Goal: Information Seeking & Learning: Learn about a topic

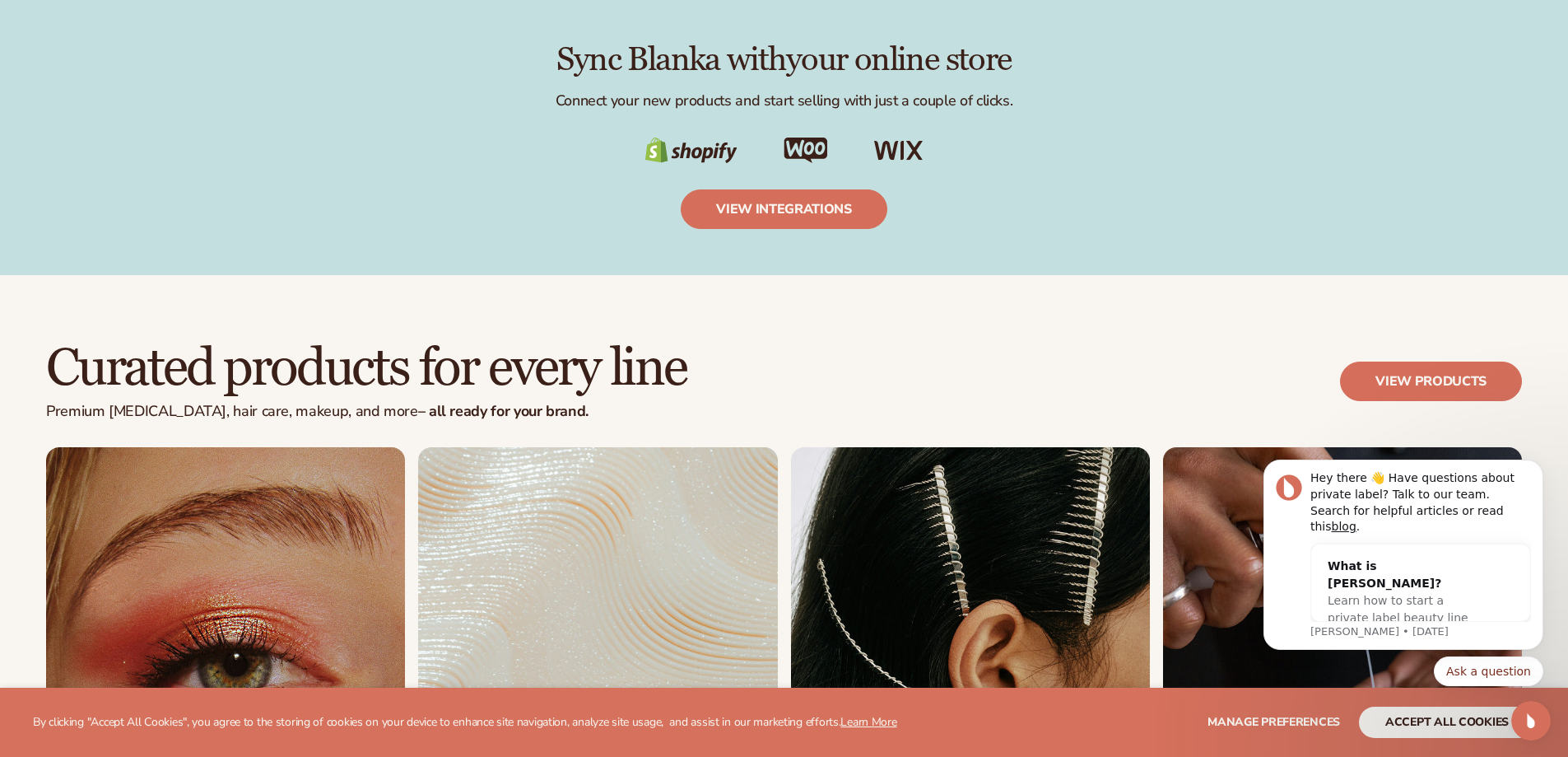
scroll to position [2882, 0]
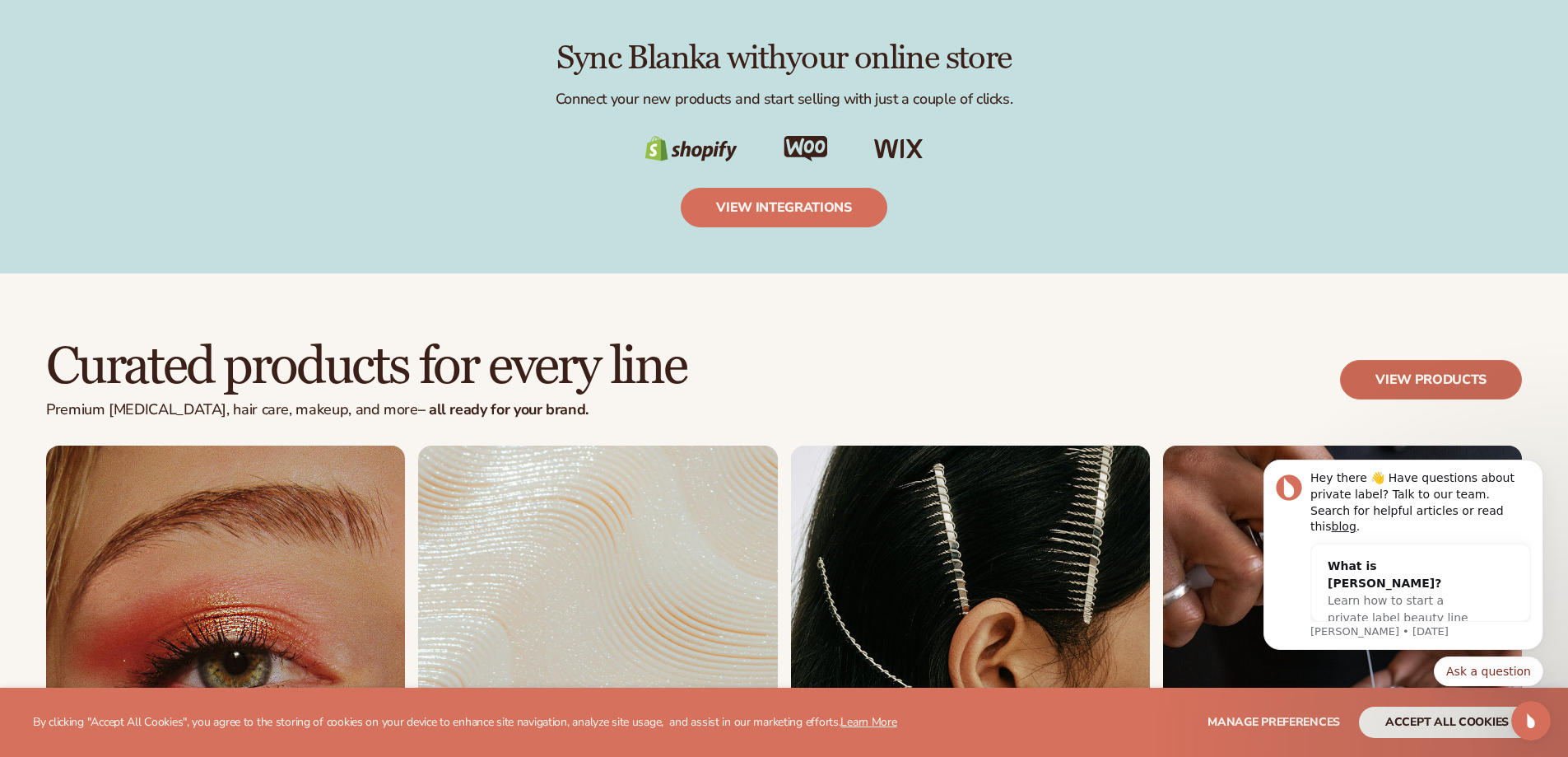
click at [1442, 361] on link "View products" at bounding box center [1431, 379] width 181 height 40
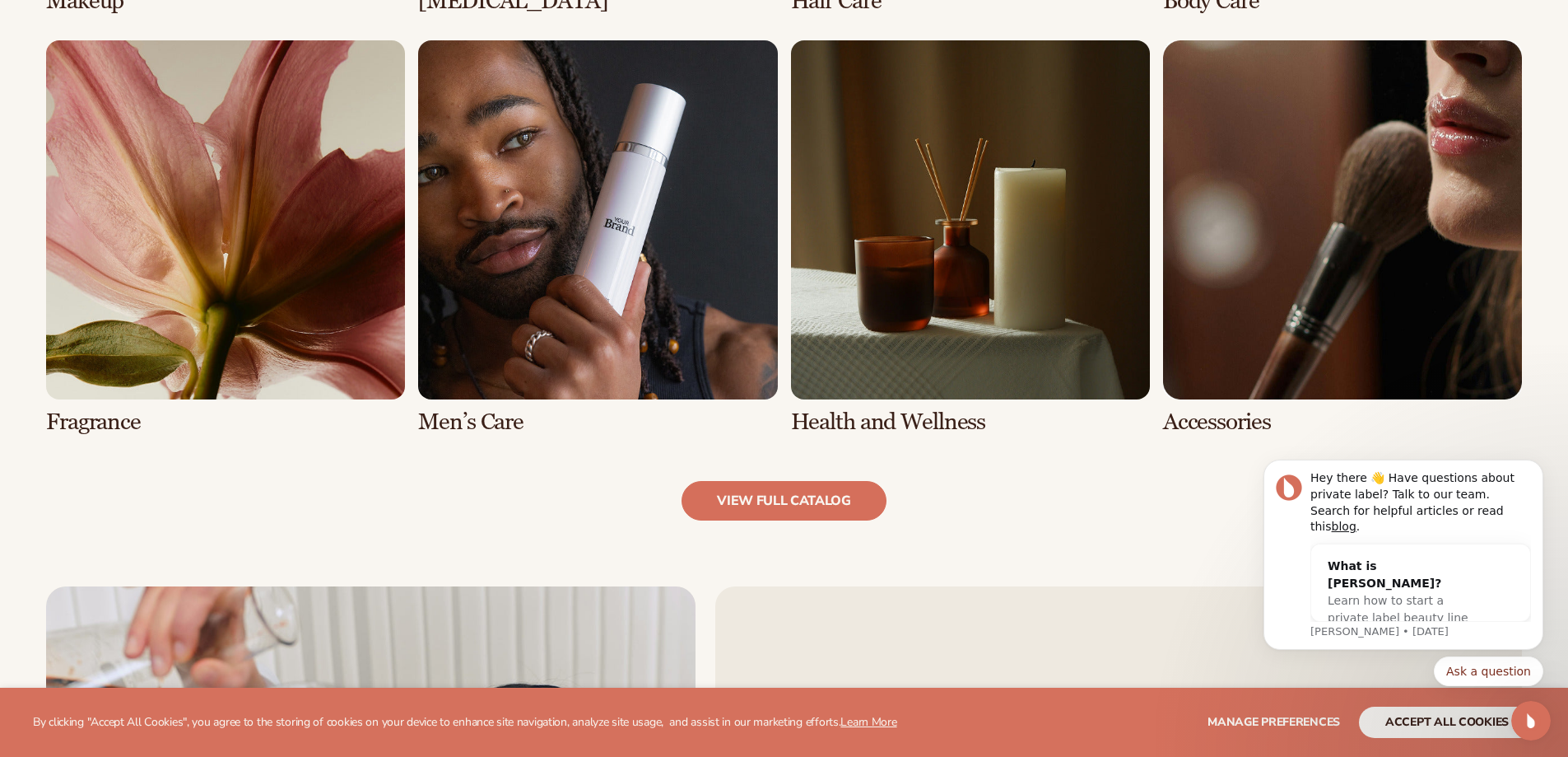
scroll to position [1643, 0]
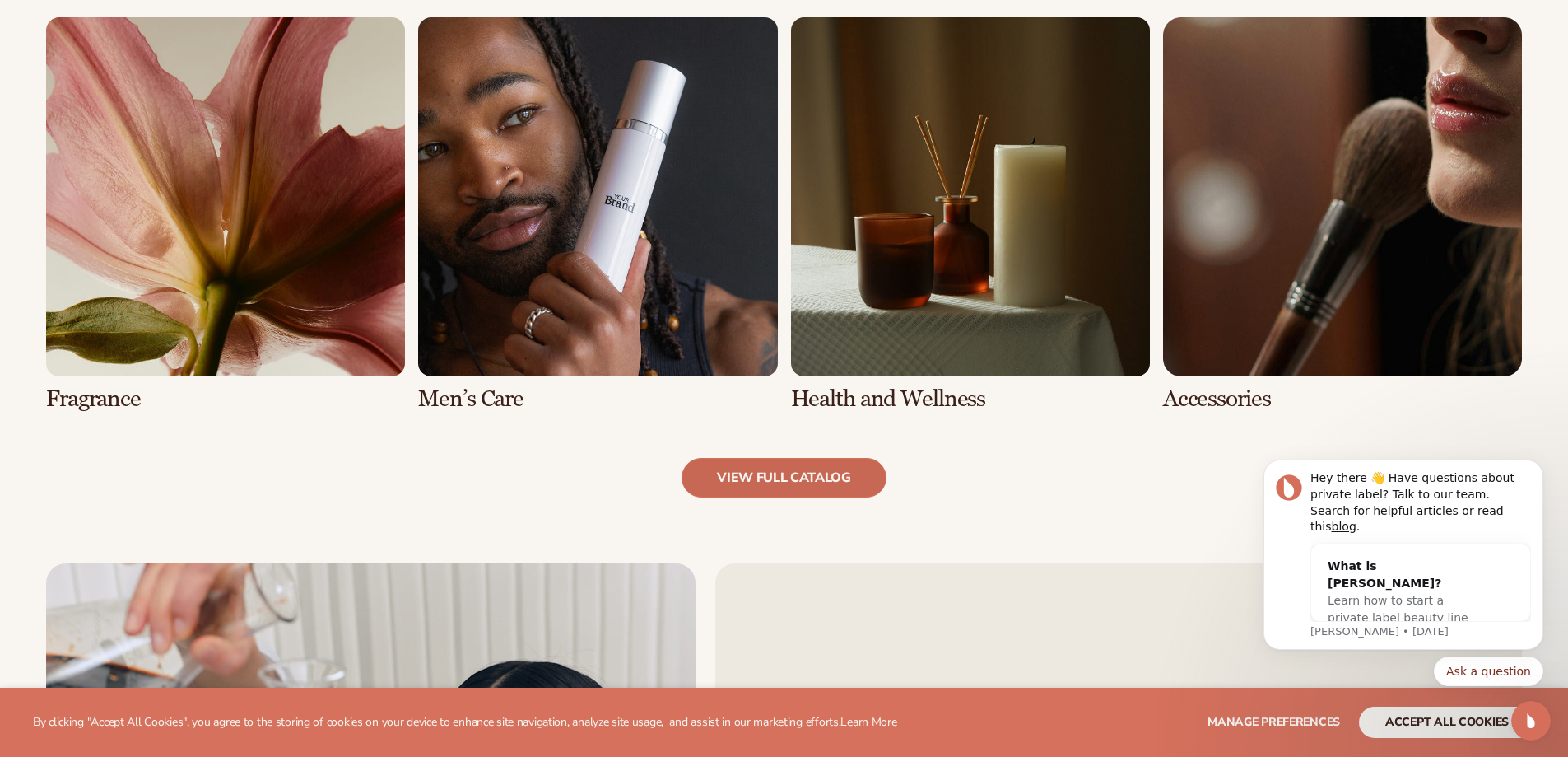
click at [798, 483] on link "view full catalog" at bounding box center [784, 477] width 205 height 40
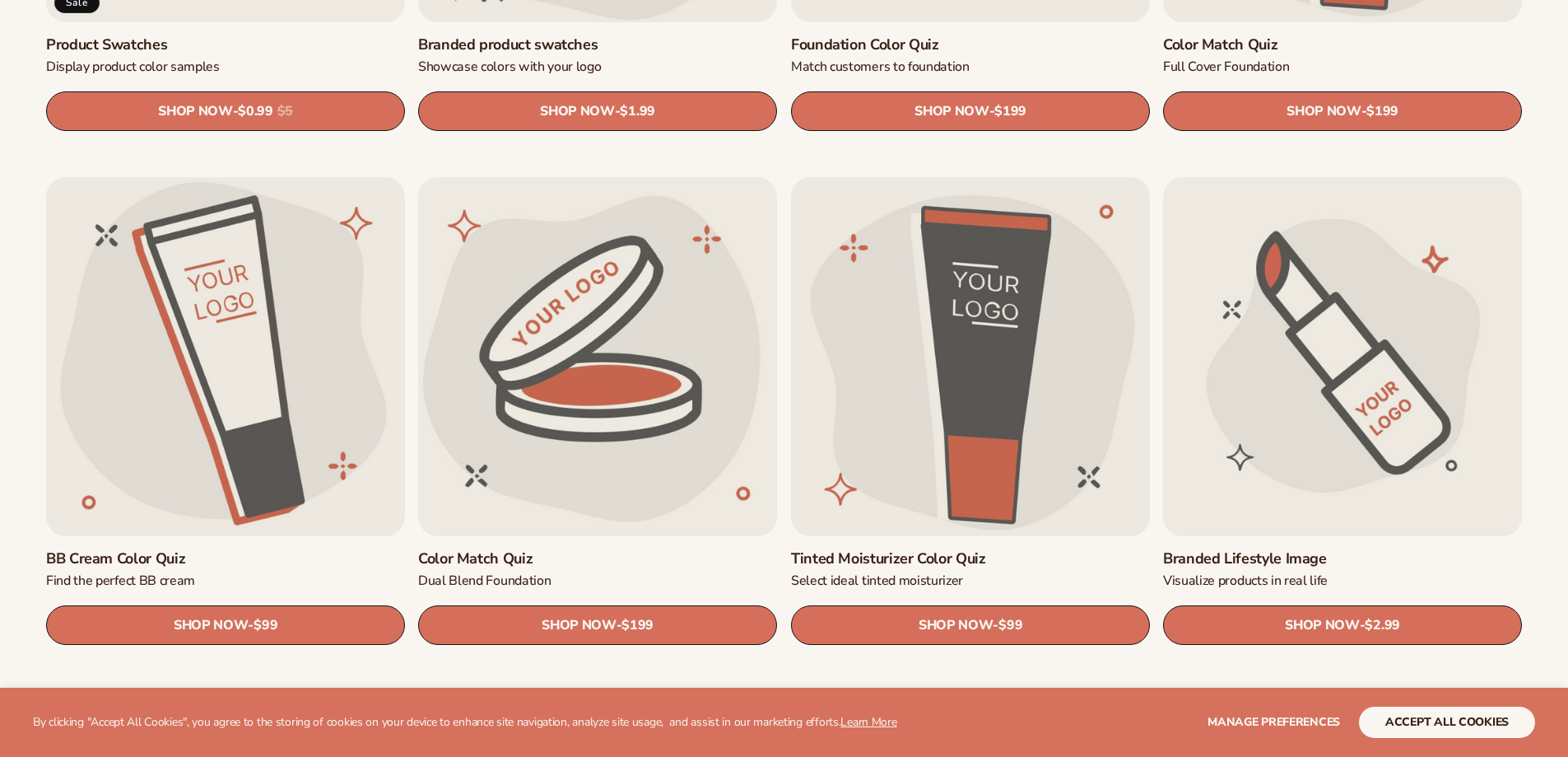
scroll to position [1444, 0]
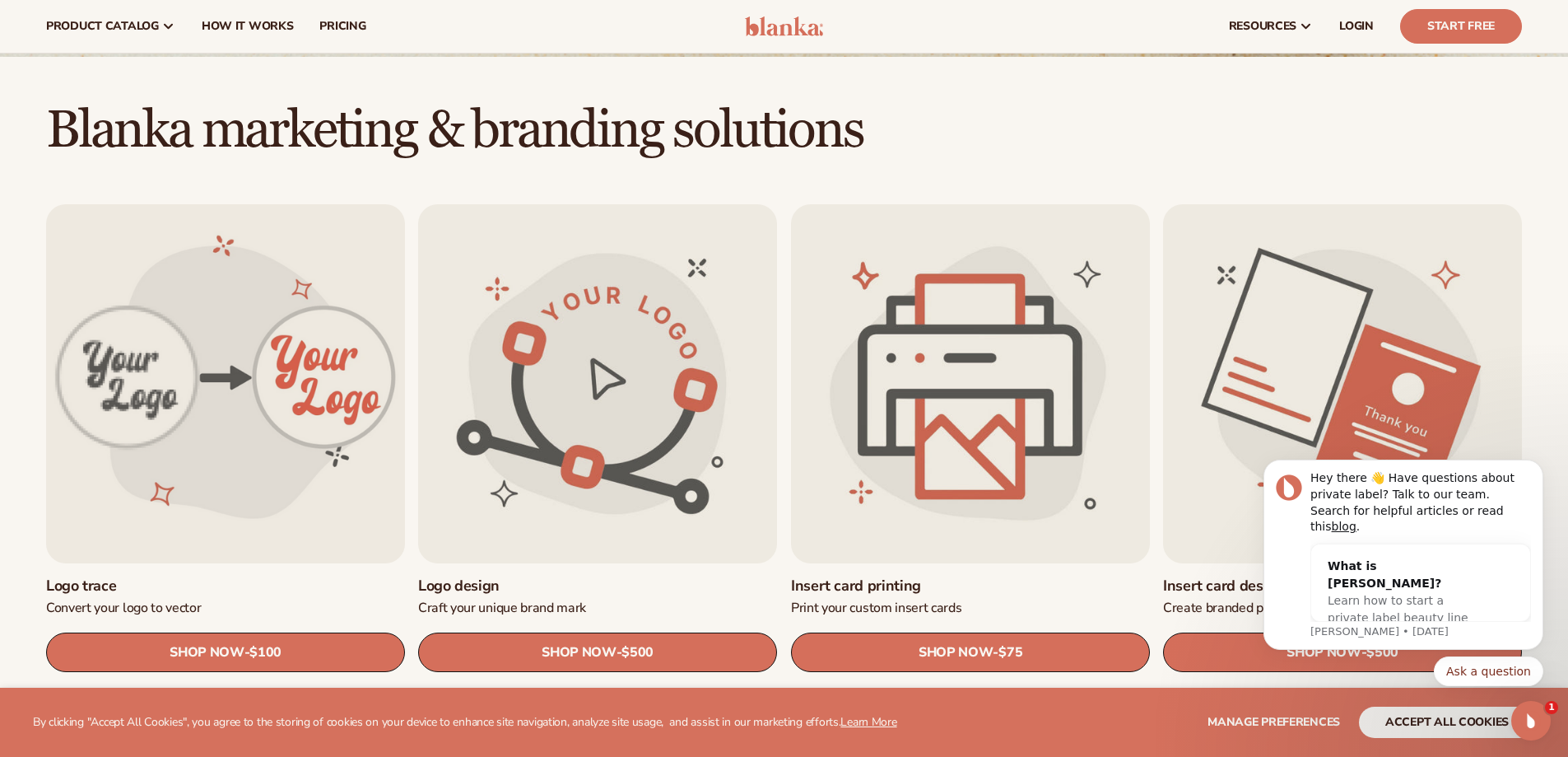
scroll to position [371, 0]
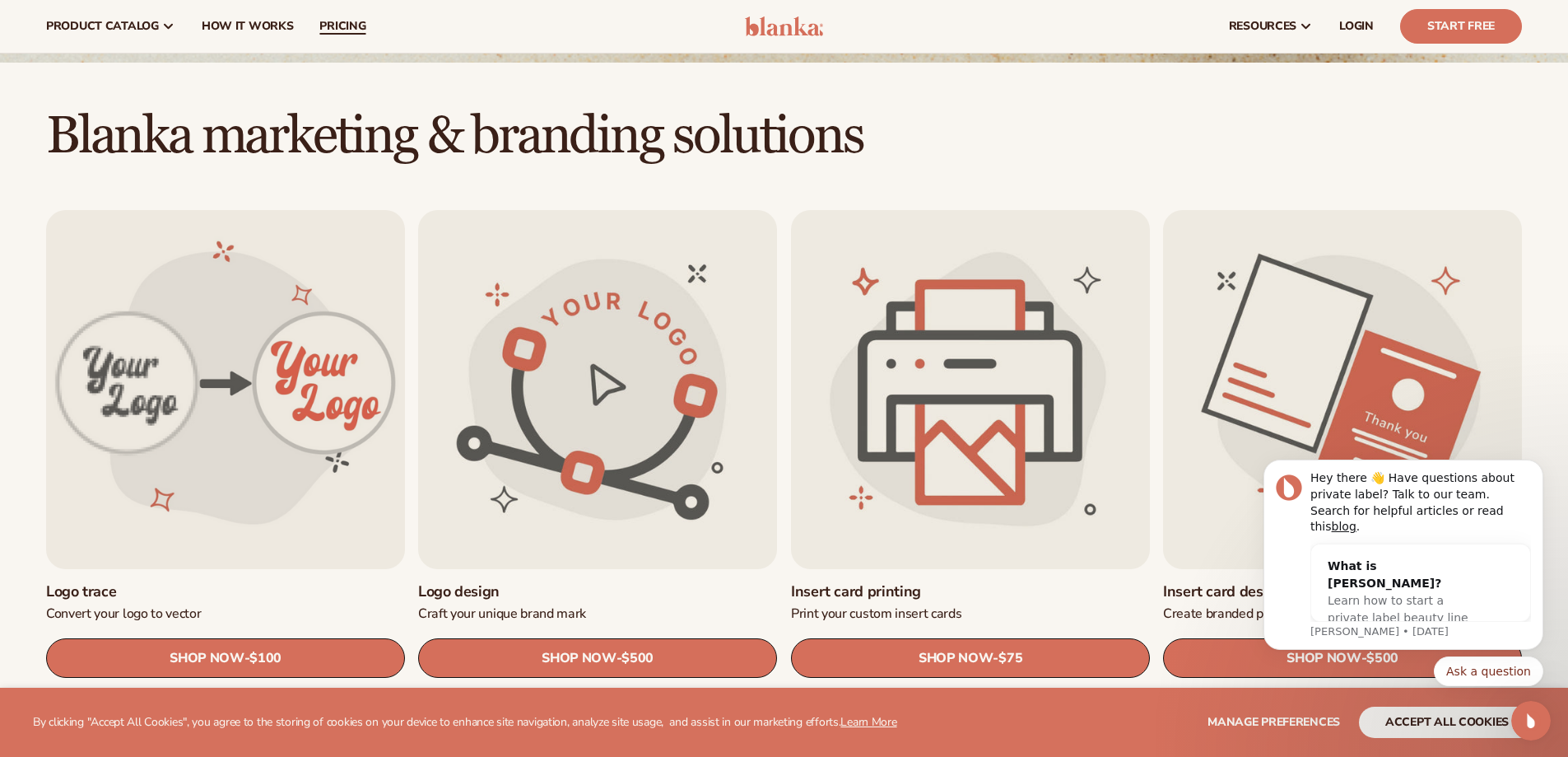
click at [332, 29] on span "pricing" at bounding box center [343, 26] width 46 height 13
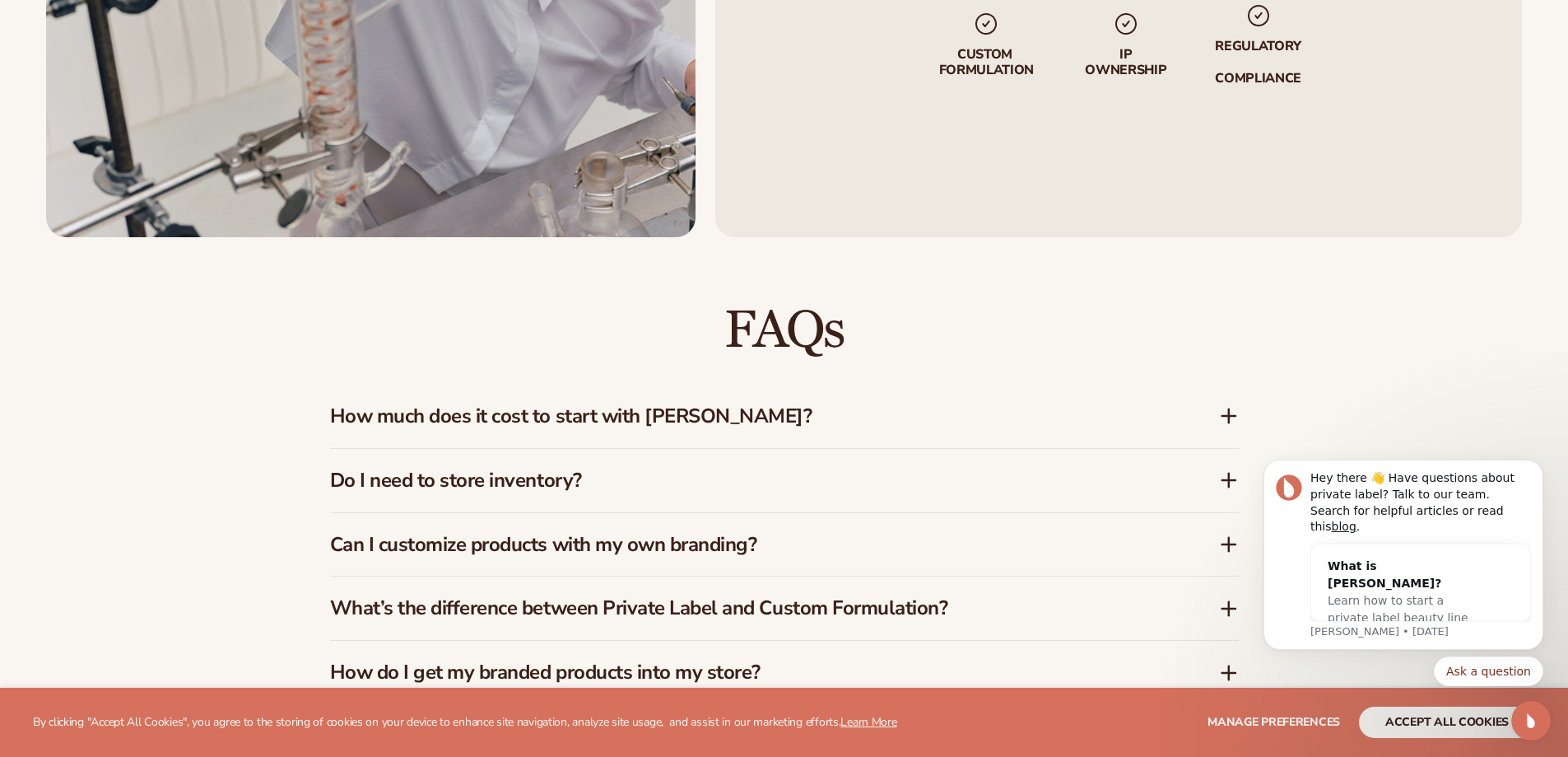
drag, startPoint x: 1569, startPoint y: 149, endPoint x: 1572, endPoint y: 434, distance: 285.0
click at [1223, 419] on icon at bounding box center [1229, 416] width 19 height 19
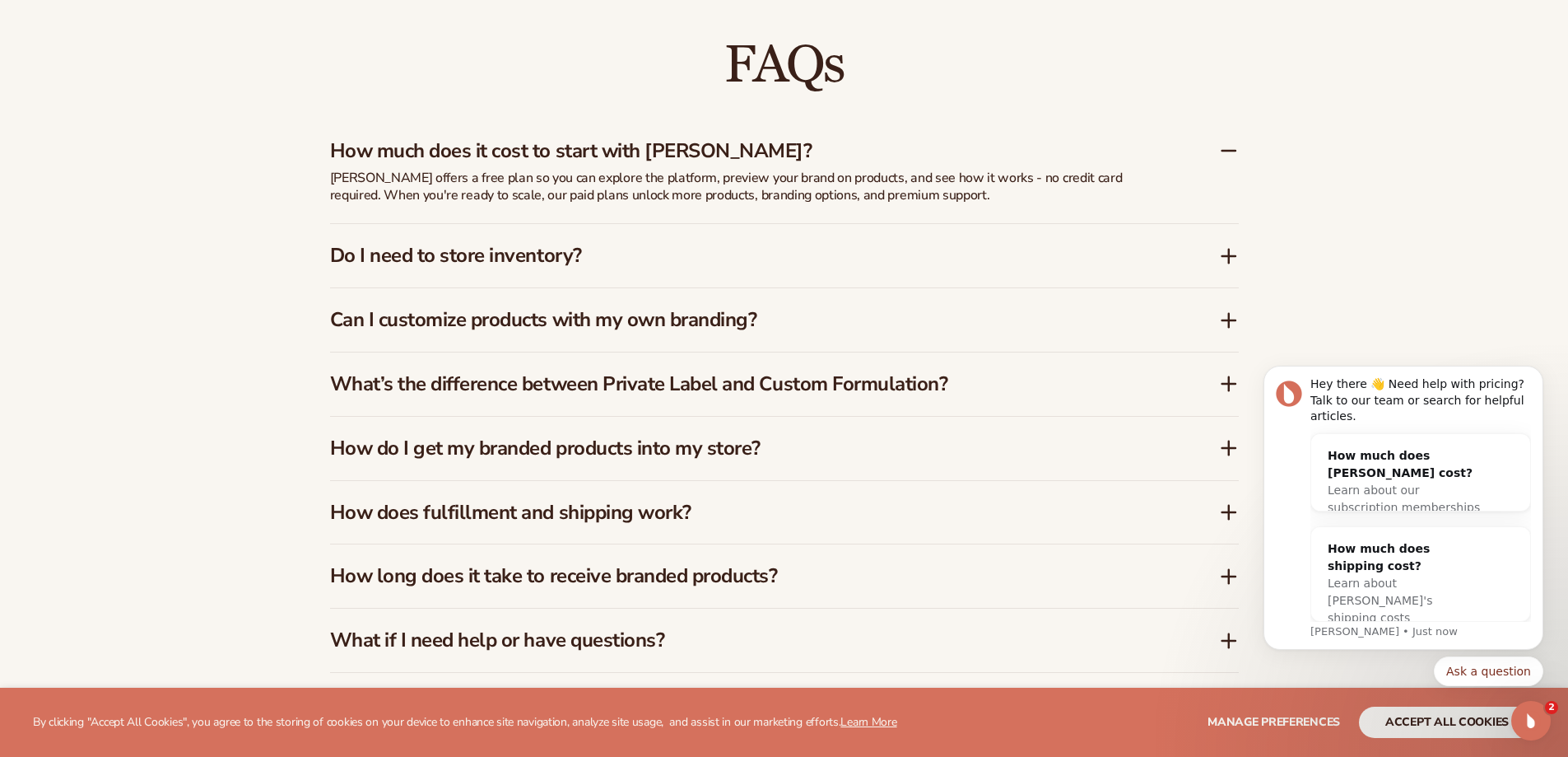
scroll to position [2690, 0]
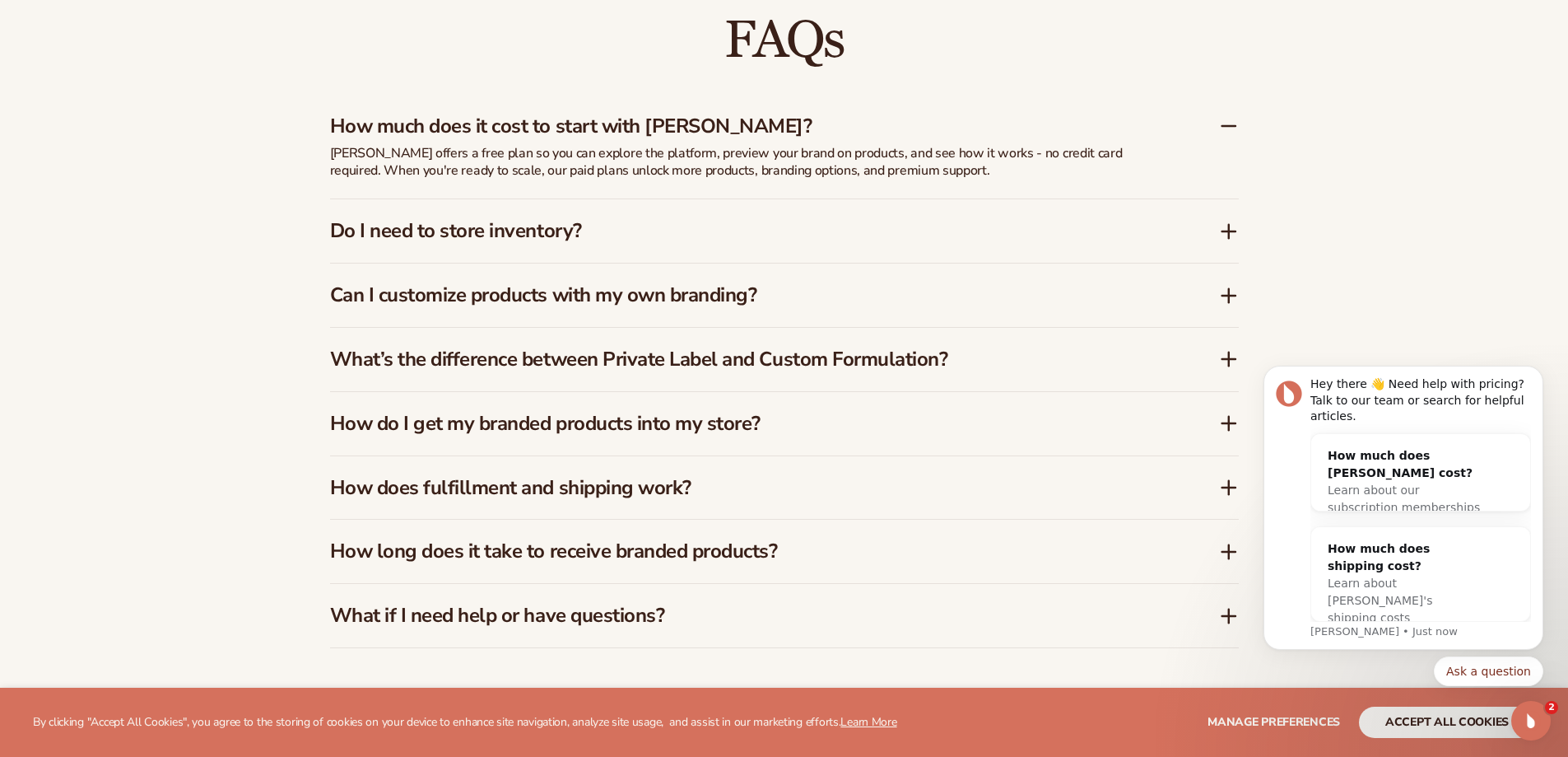
drag, startPoint x: 1231, startPoint y: 224, endPoint x: 1235, endPoint y: 232, distance: 8.9
click at [1234, 230] on icon at bounding box center [1229, 231] width 19 height 19
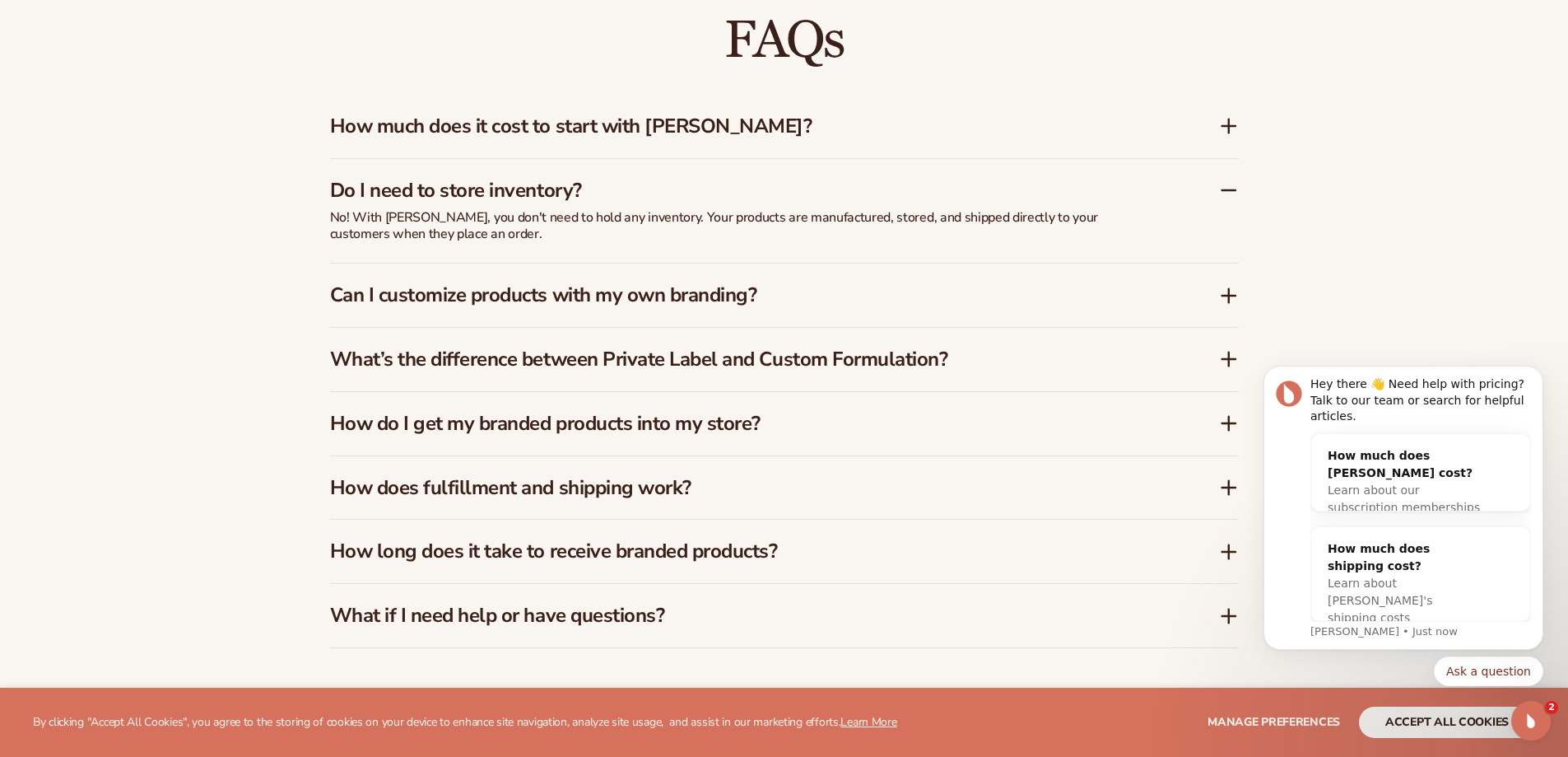
click at [1228, 489] on icon at bounding box center [1229, 487] width 19 height 19
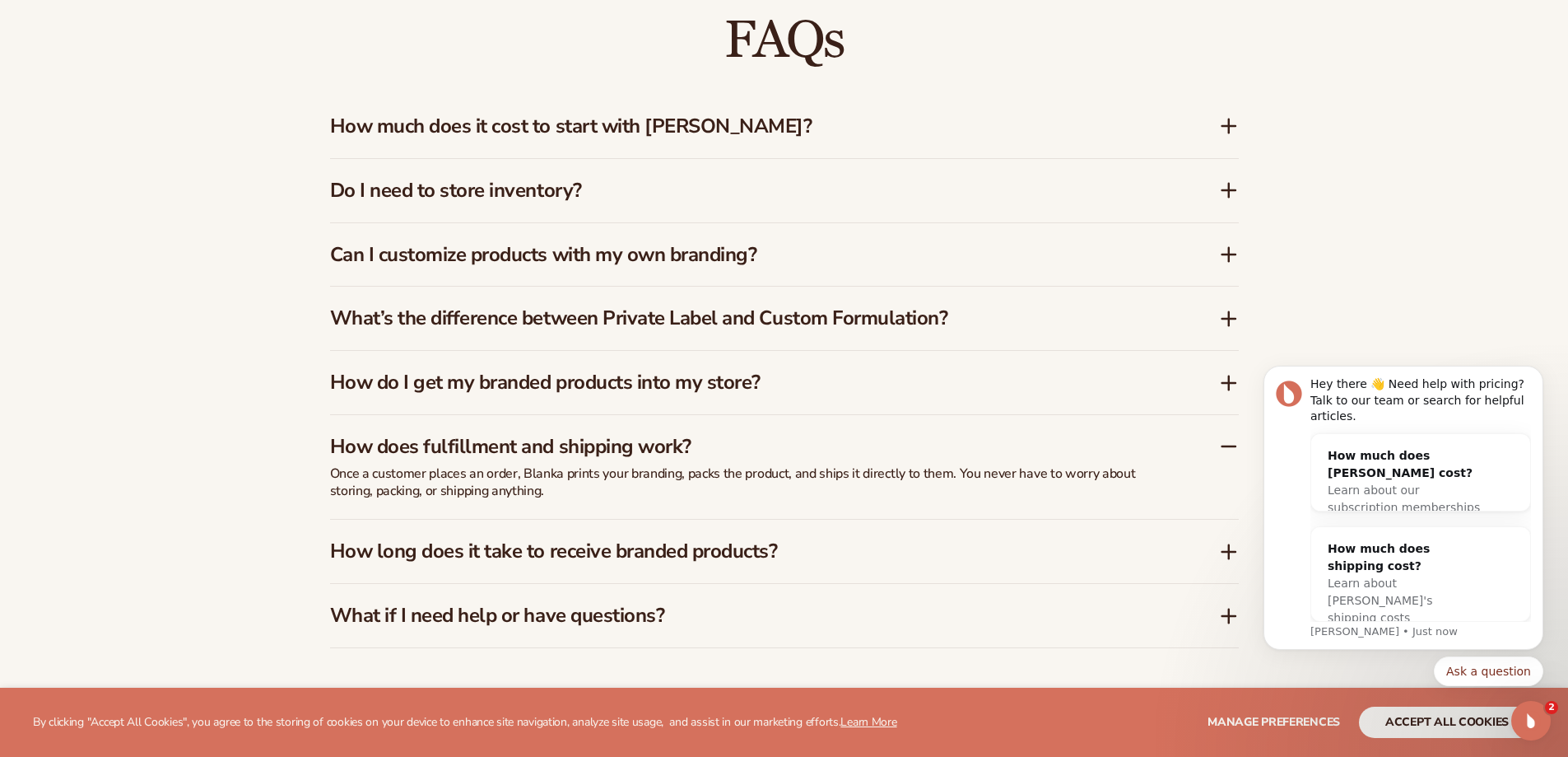
click at [1231, 381] on icon at bounding box center [1229, 382] width 19 height 19
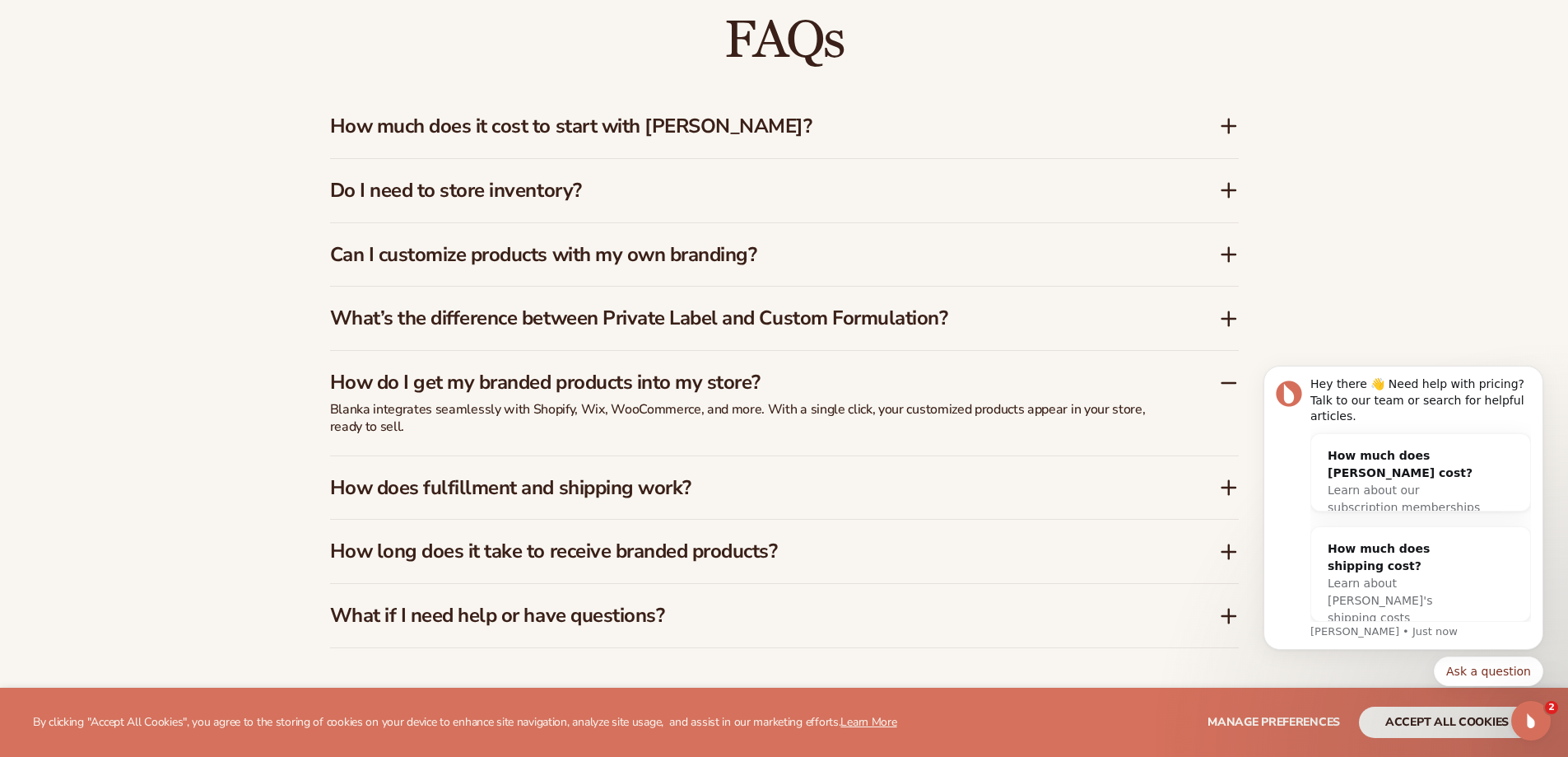
click at [1231, 321] on icon at bounding box center [1229, 318] width 19 height 19
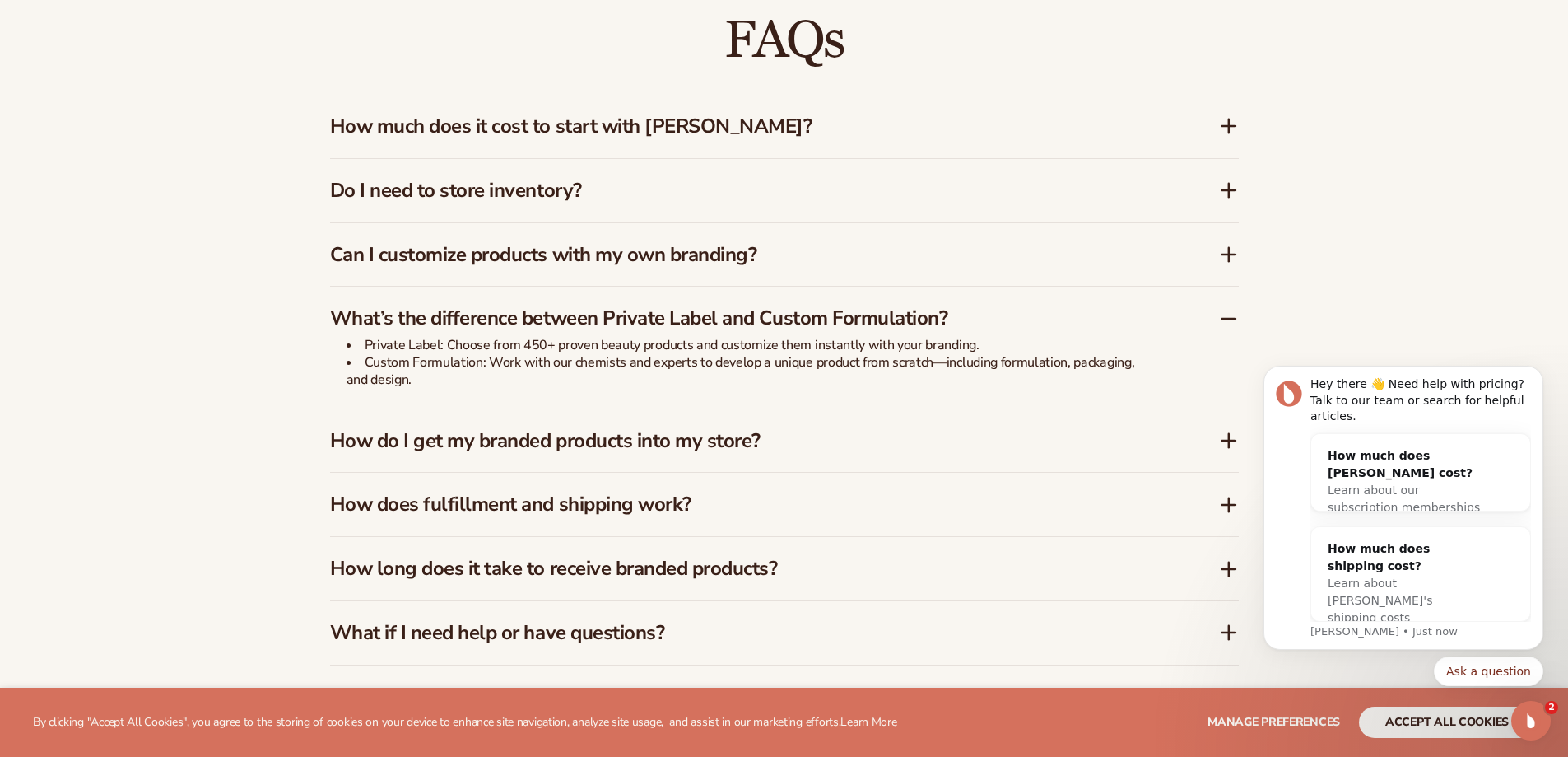
click at [1227, 253] on icon at bounding box center [1229, 254] width 19 height 19
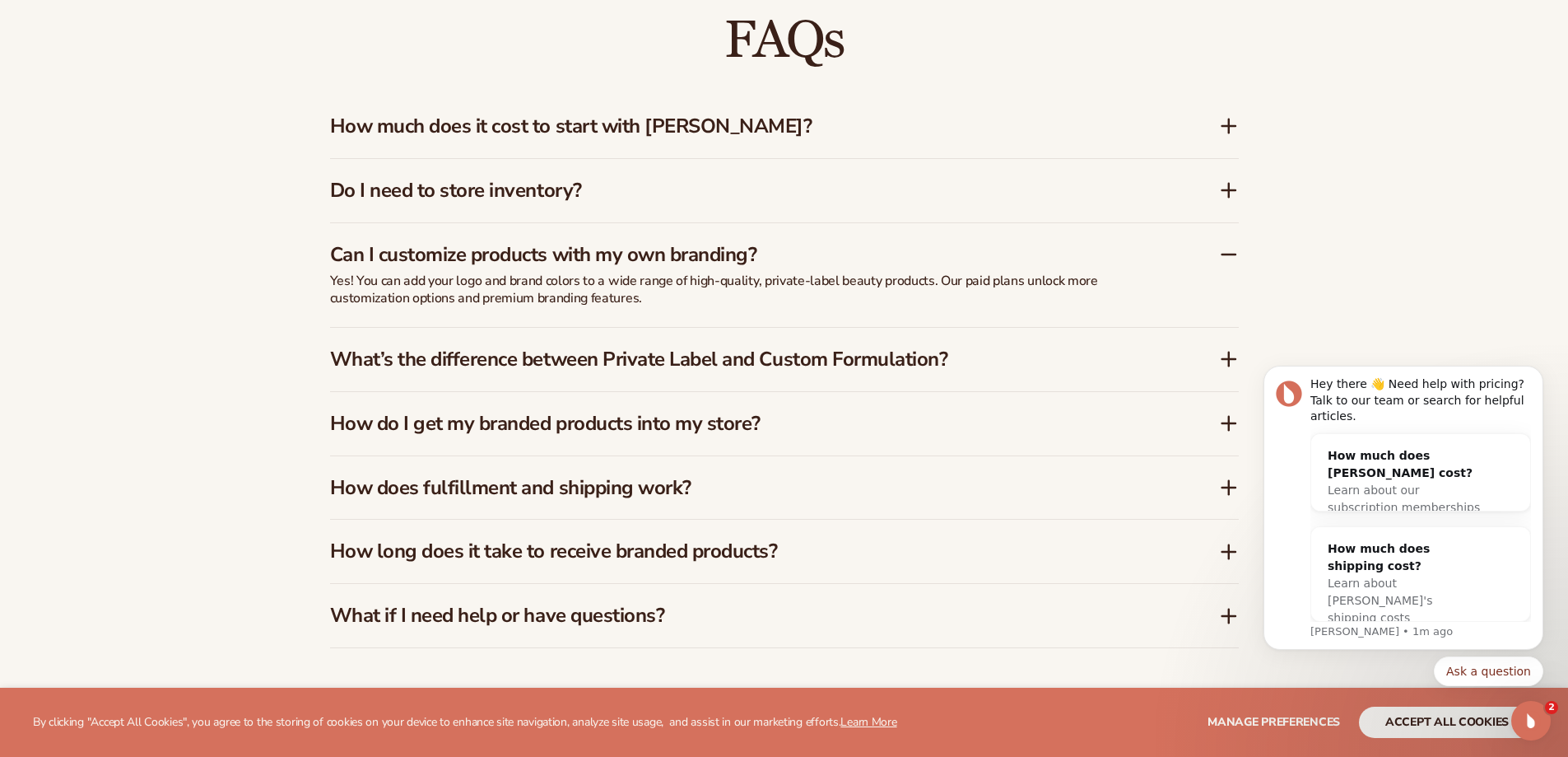
click at [1224, 549] on icon at bounding box center [1229, 552] width 19 height 19
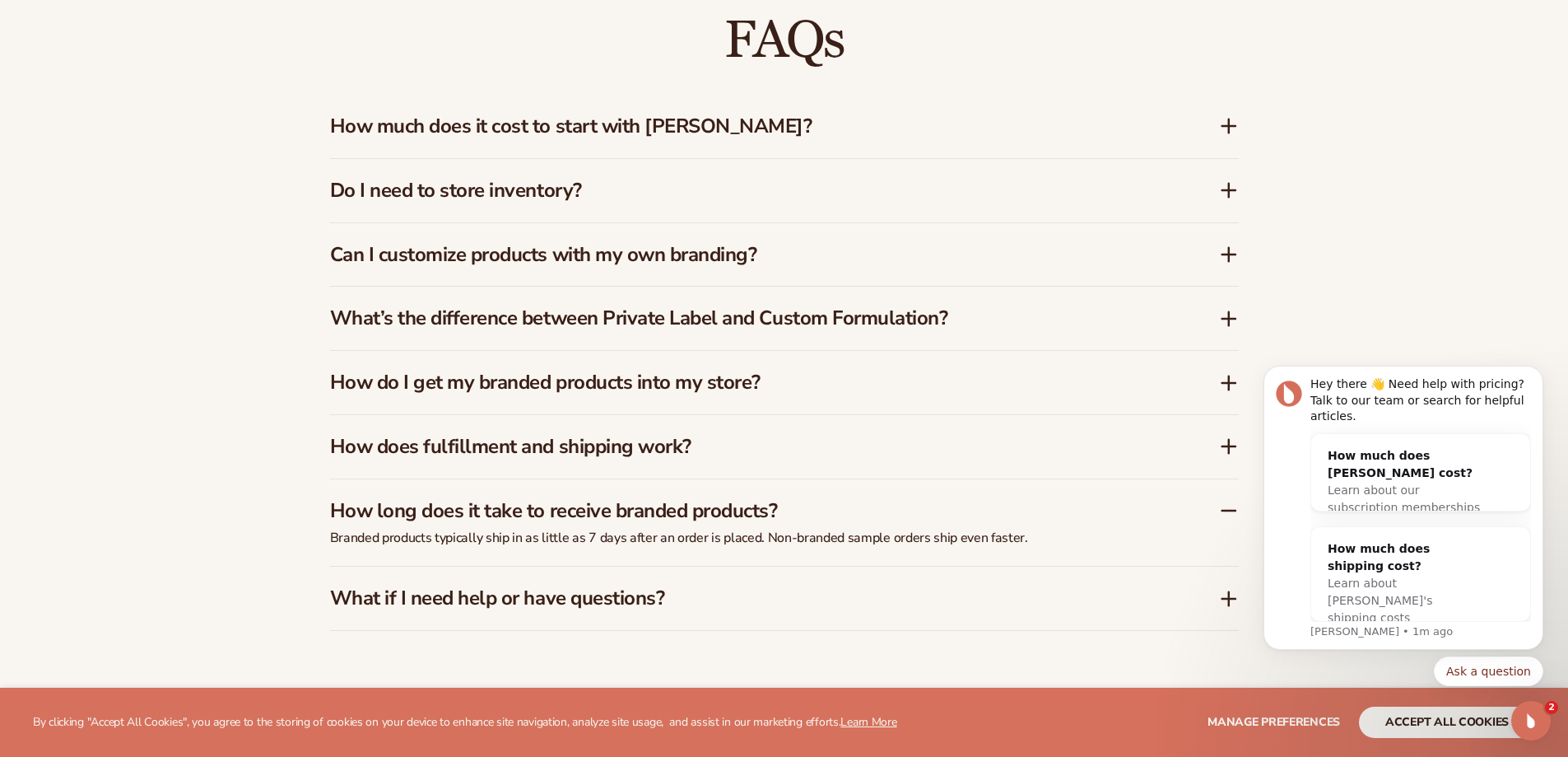
click at [1226, 596] on icon at bounding box center [1229, 598] width 19 height 19
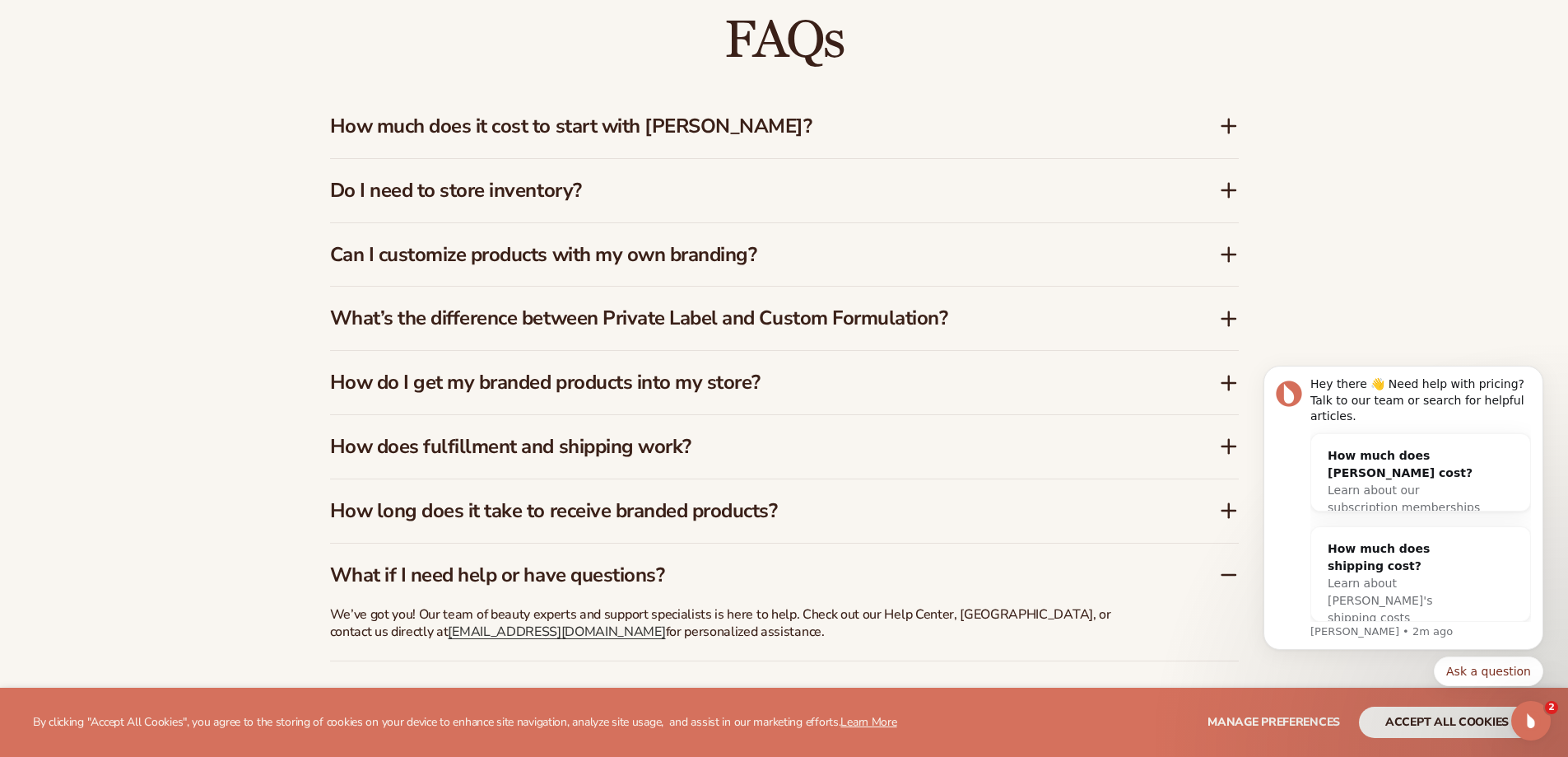
click at [1227, 445] on icon at bounding box center [1229, 446] width 19 height 19
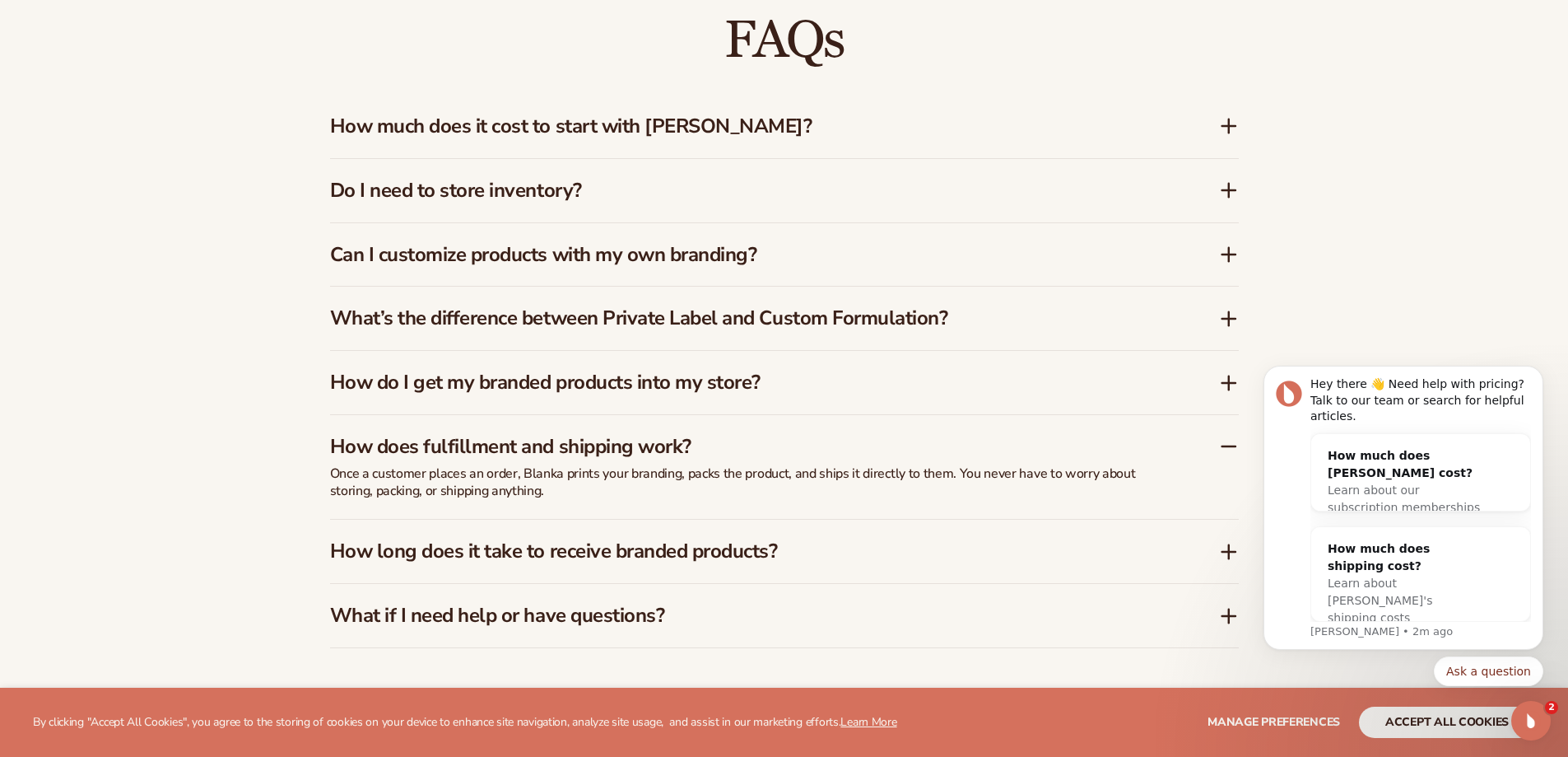
click at [1223, 190] on icon at bounding box center [1228, 190] width 13 height 0
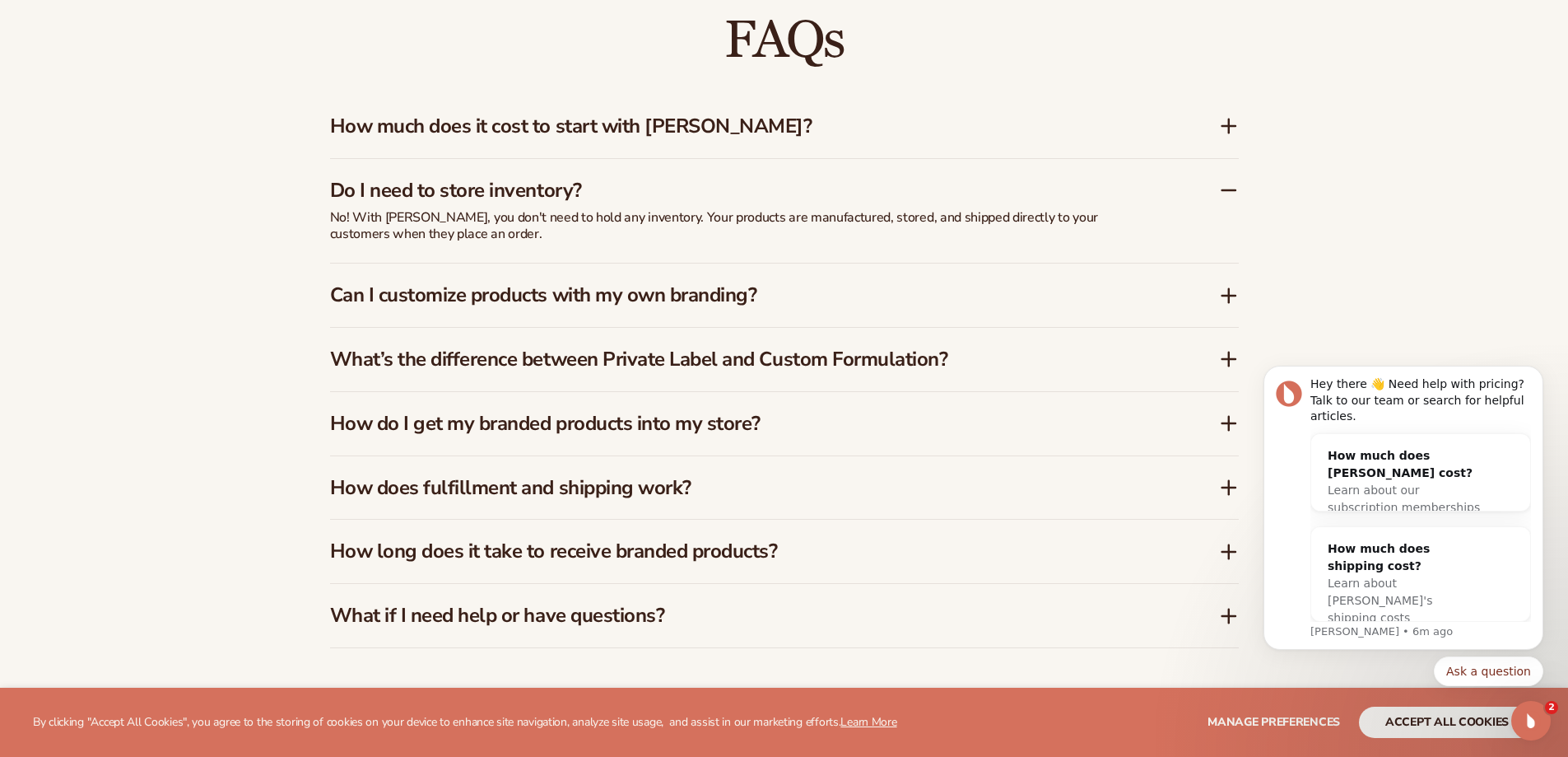
click at [1234, 419] on icon at bounding box center [1229, 423] width 19 height 19
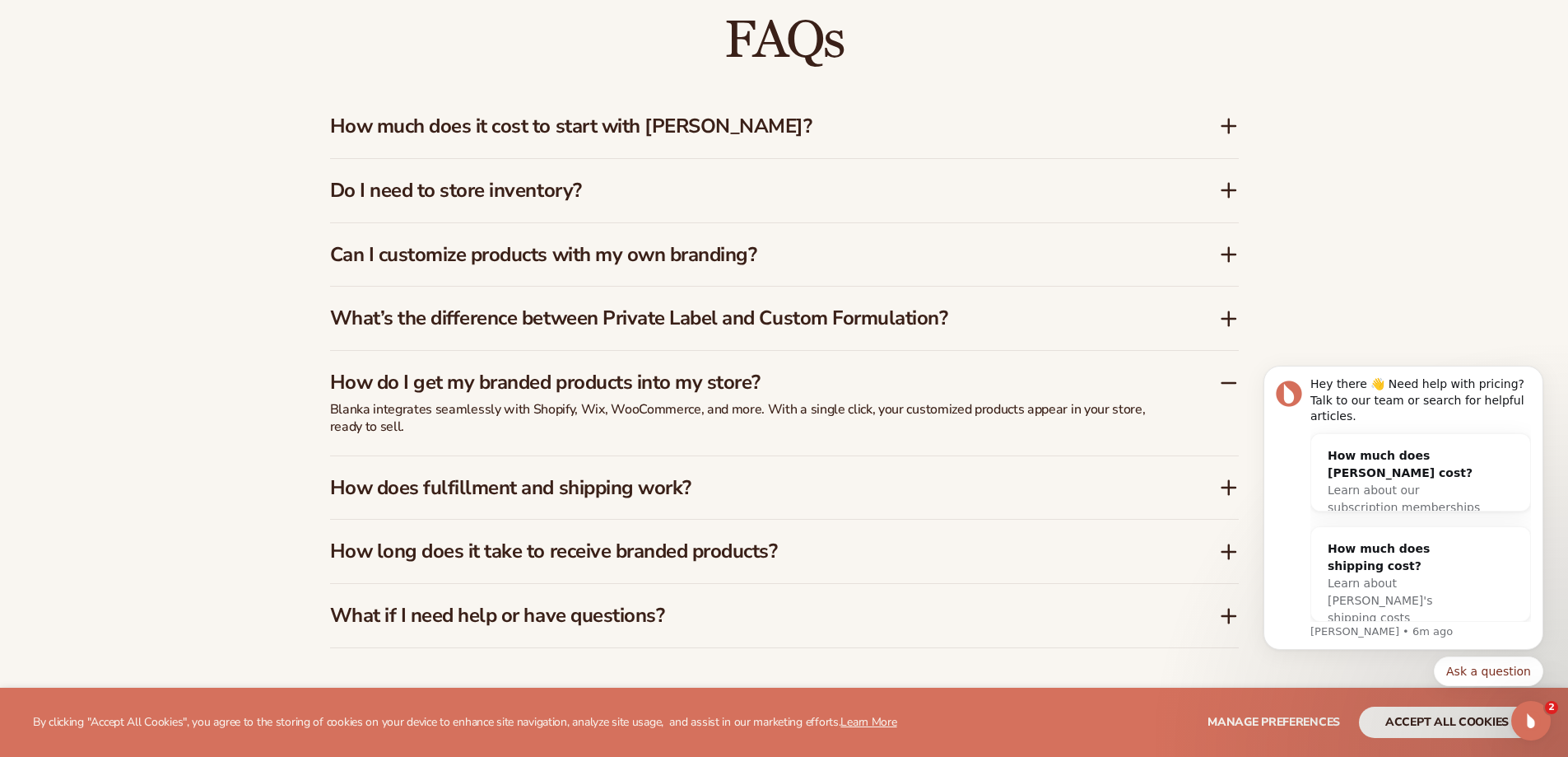
click at [1216, 188] on div "Do I need to store inventory?" at bounding box center [774, 190] width 889 height 24
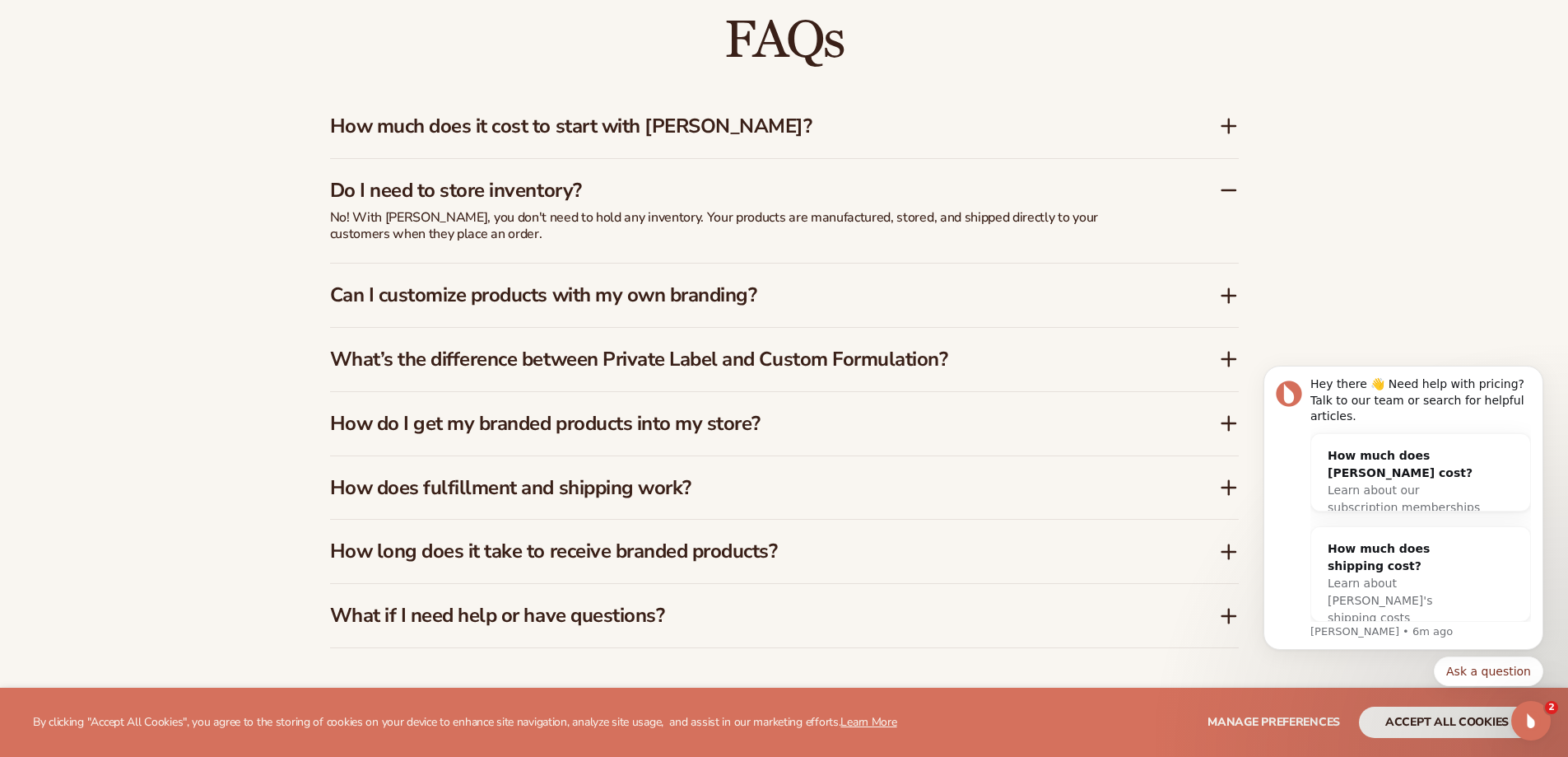
click at [1231, 124] on icon at bounding box center [1229, 126] width 19 height 19
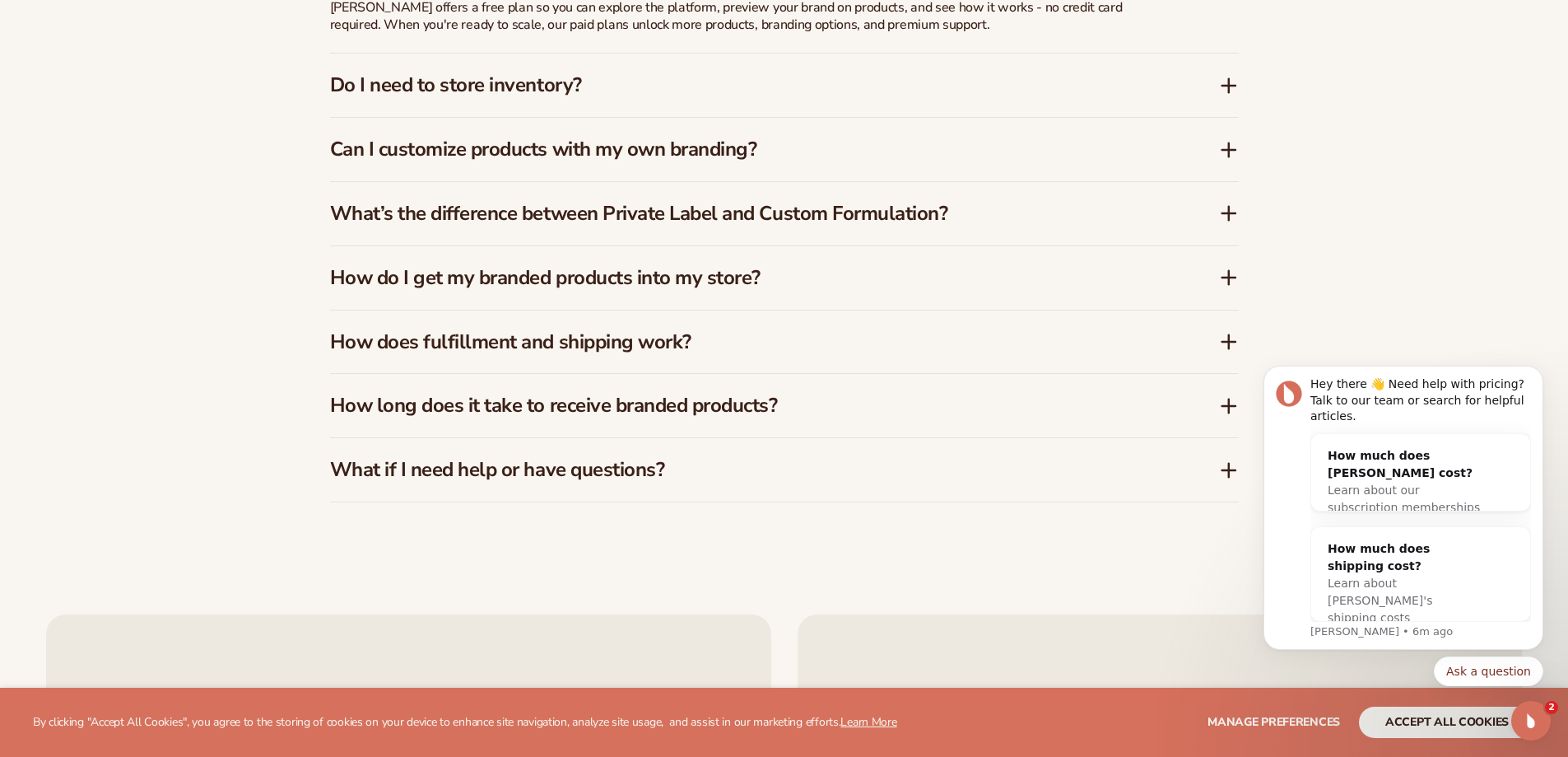
scroll to position [2854, 0]
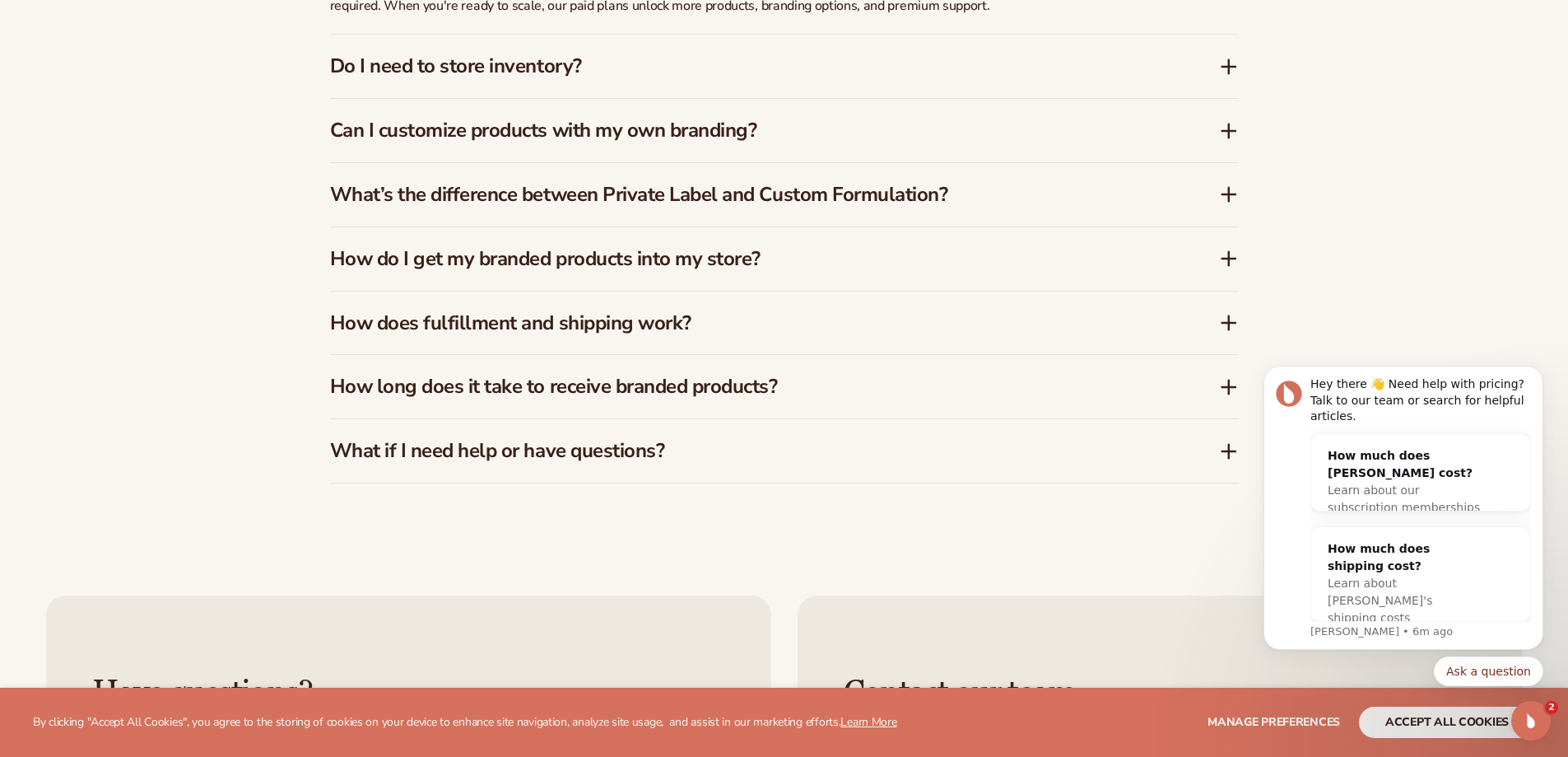
click at [1235, 391] on icon at bounding box center [1229, 387] width 19 height 19
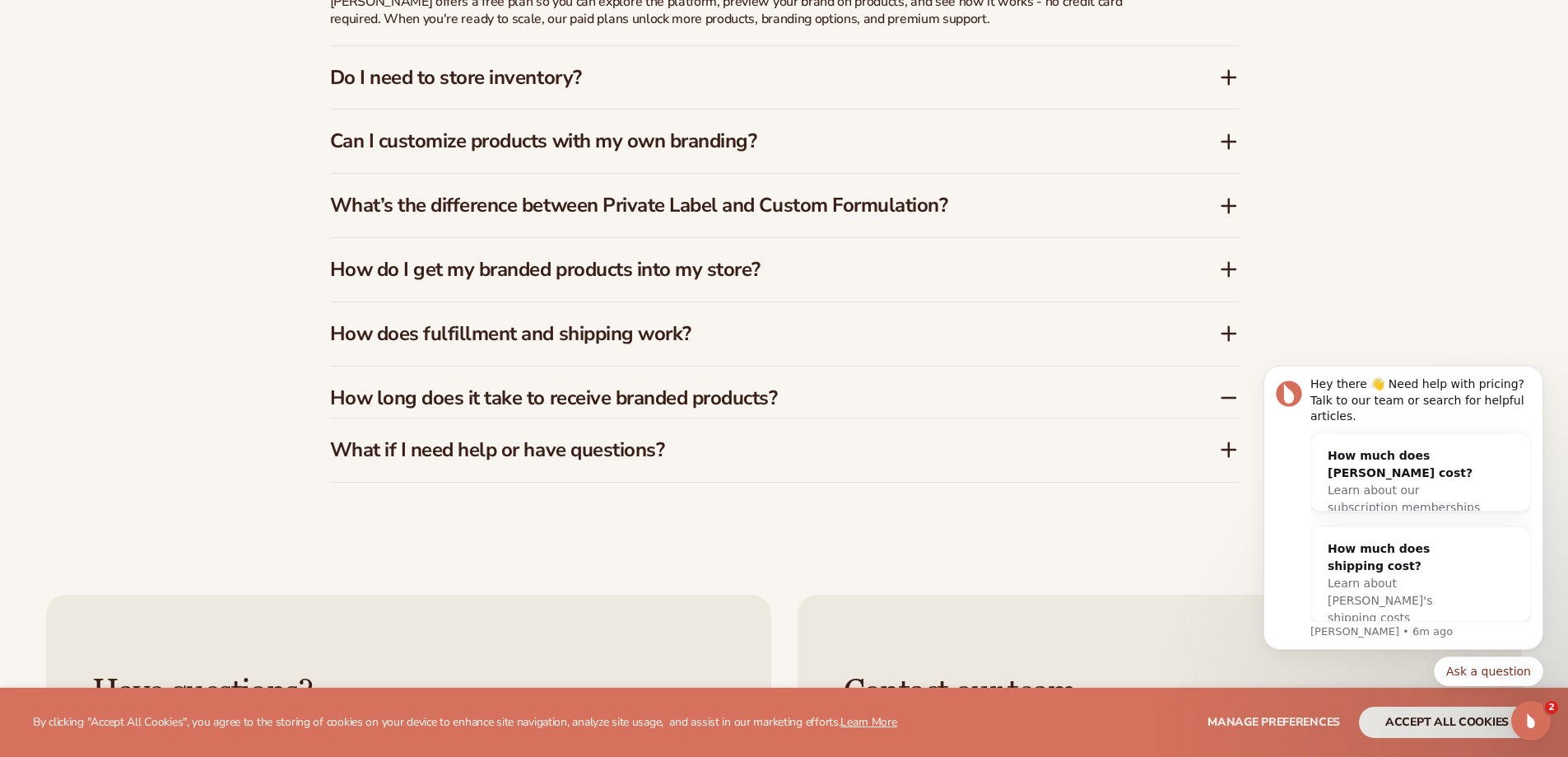
scroll to position [2868, 0]
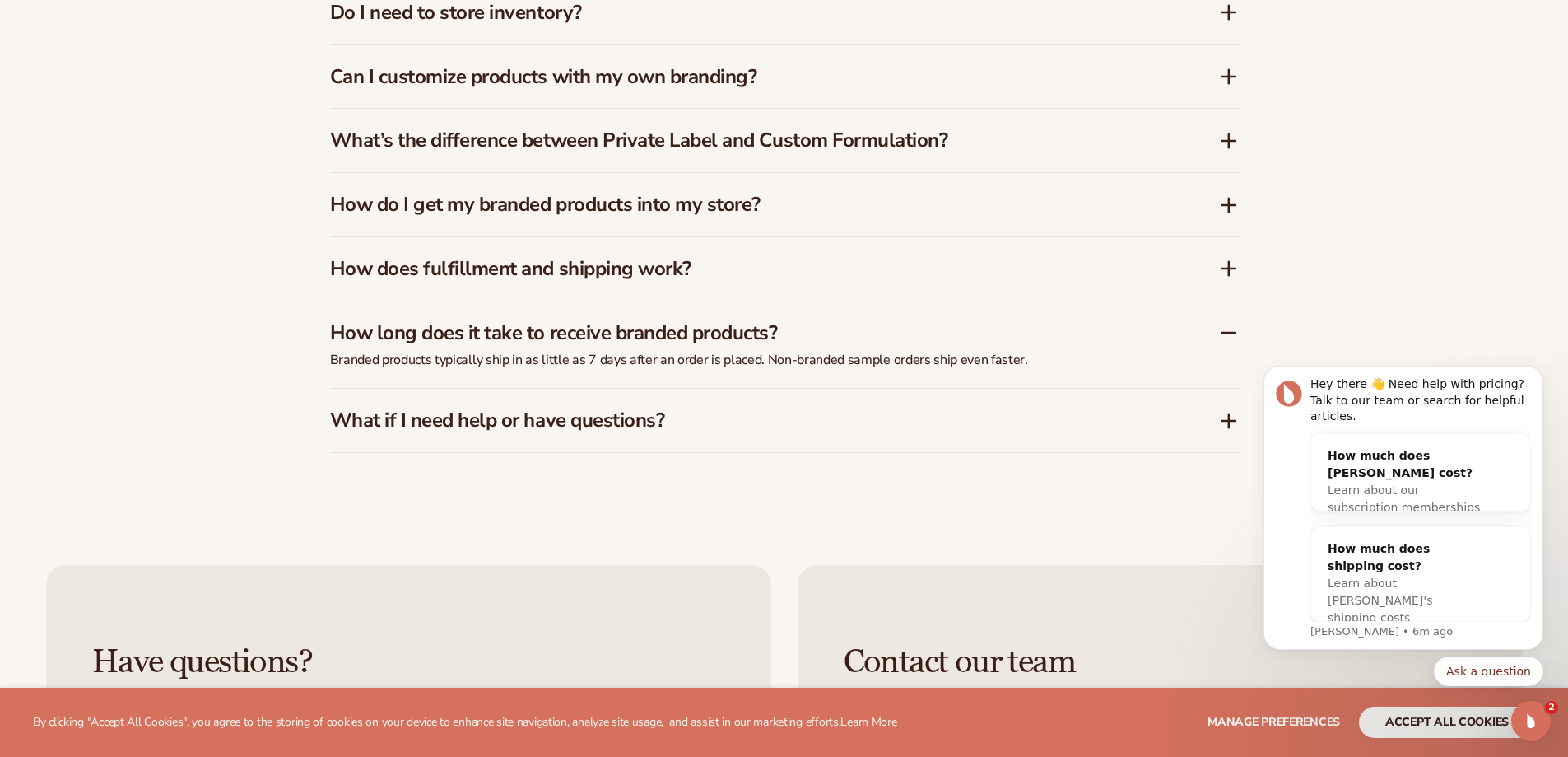
click at [1224, 332] on icon at bounding box center [1228, 332] width 13 height 0
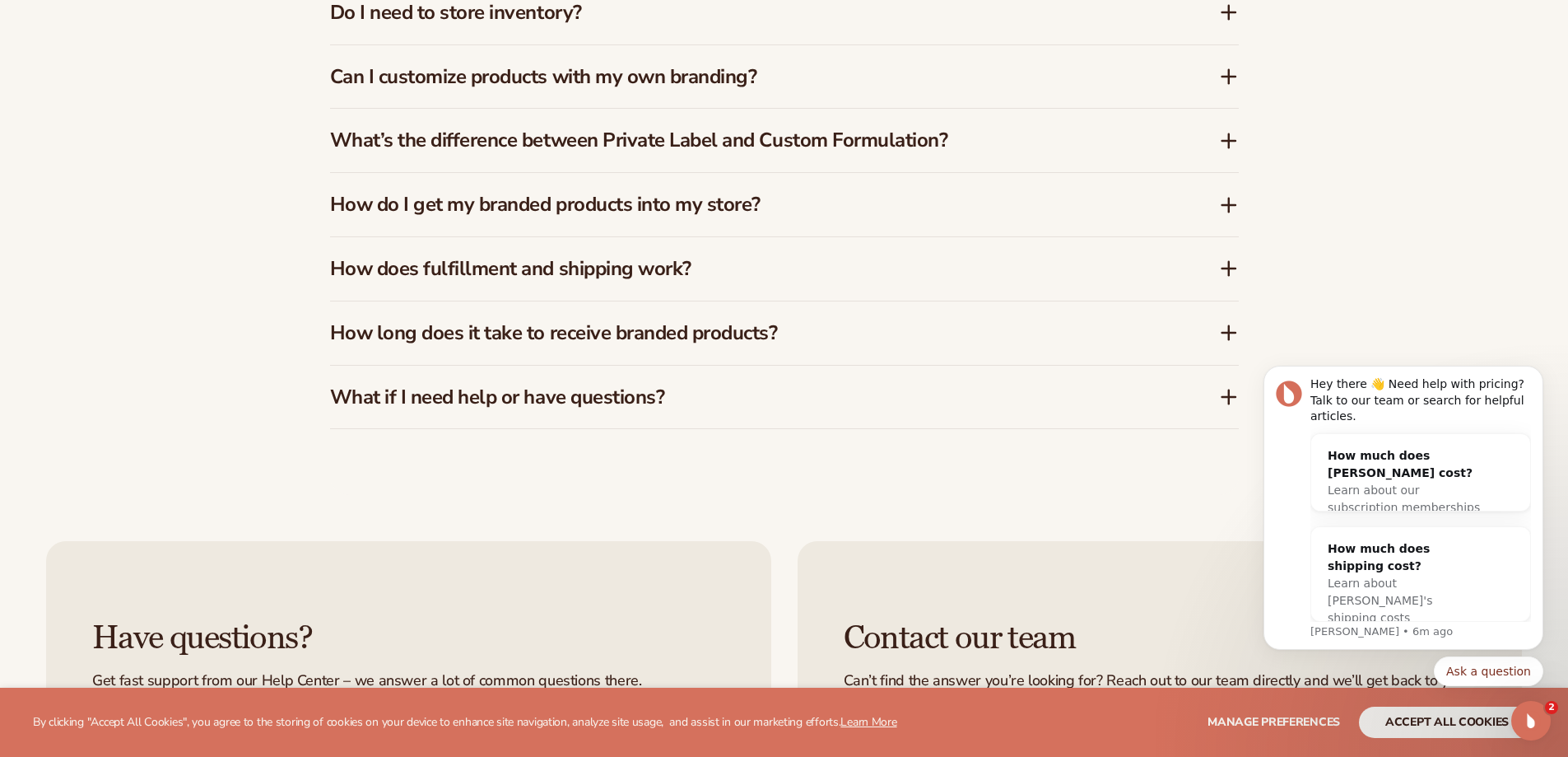
click at [1231, 398] on icon at bounding box center [1229, 397] width 19 height 19
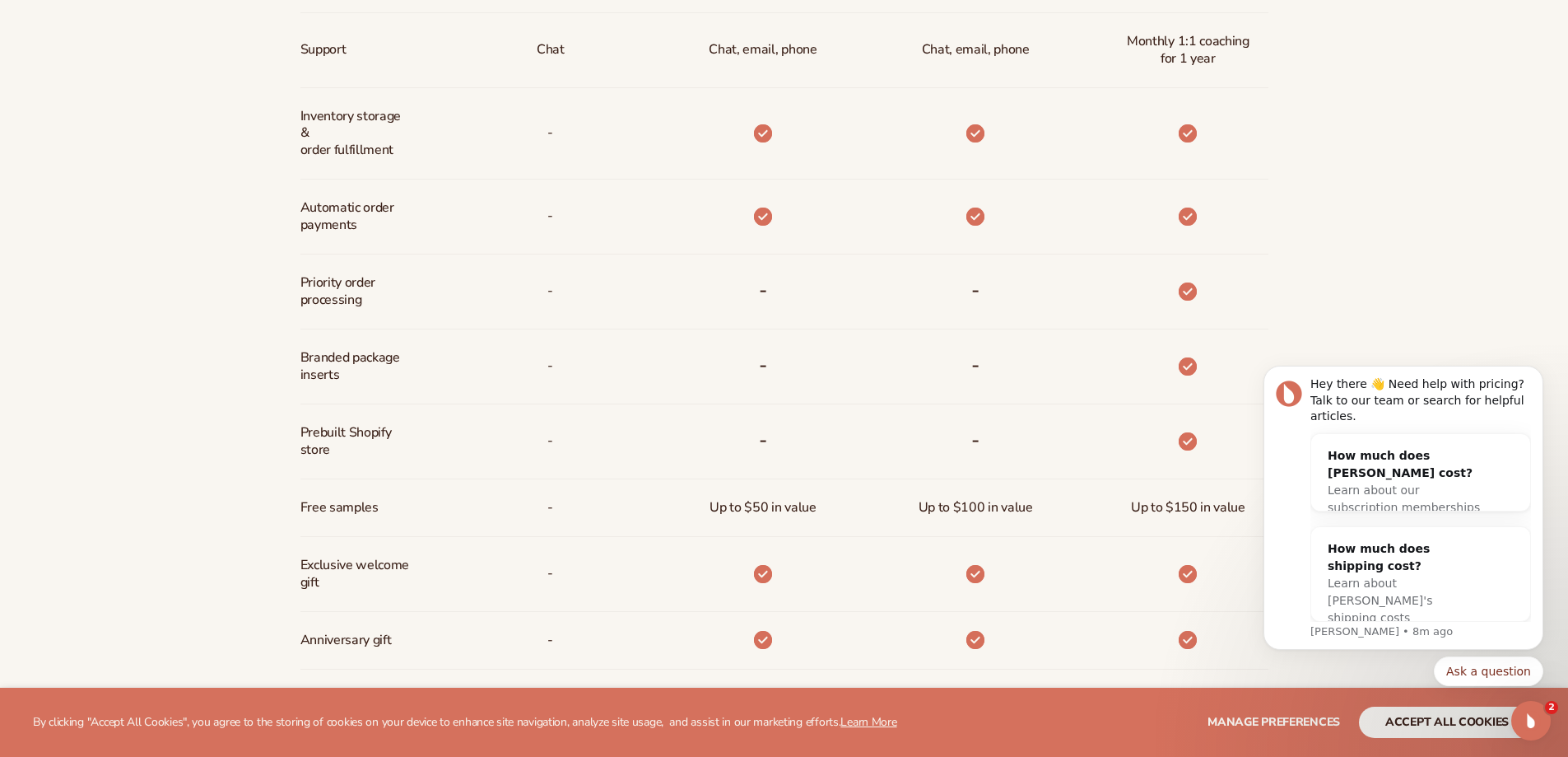
scroll to position [1139, 0]
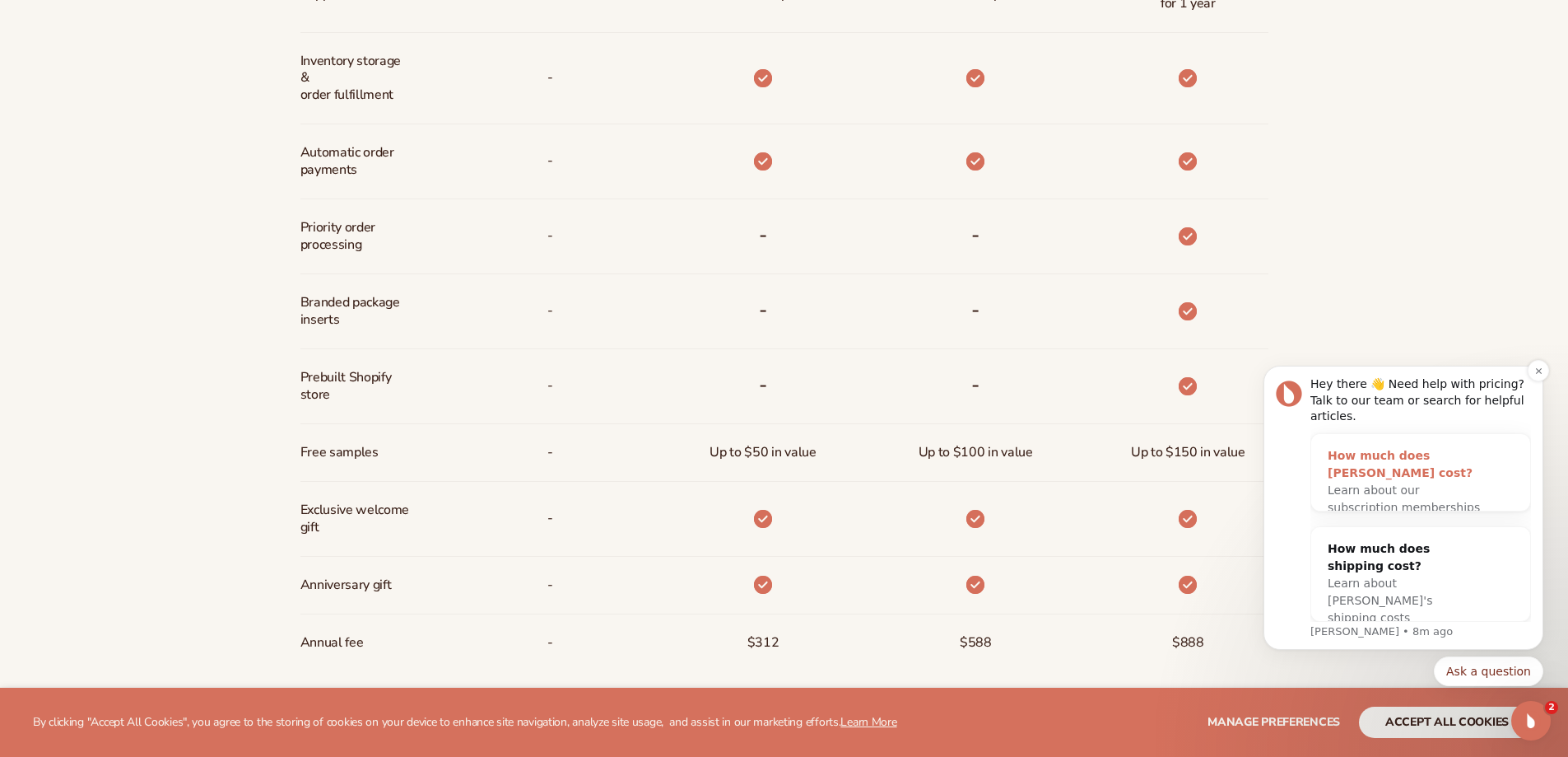
click at [1347, 483] on span "Learn about our subscription memberships" at bounding box center [1403, 498] width 152 height 31
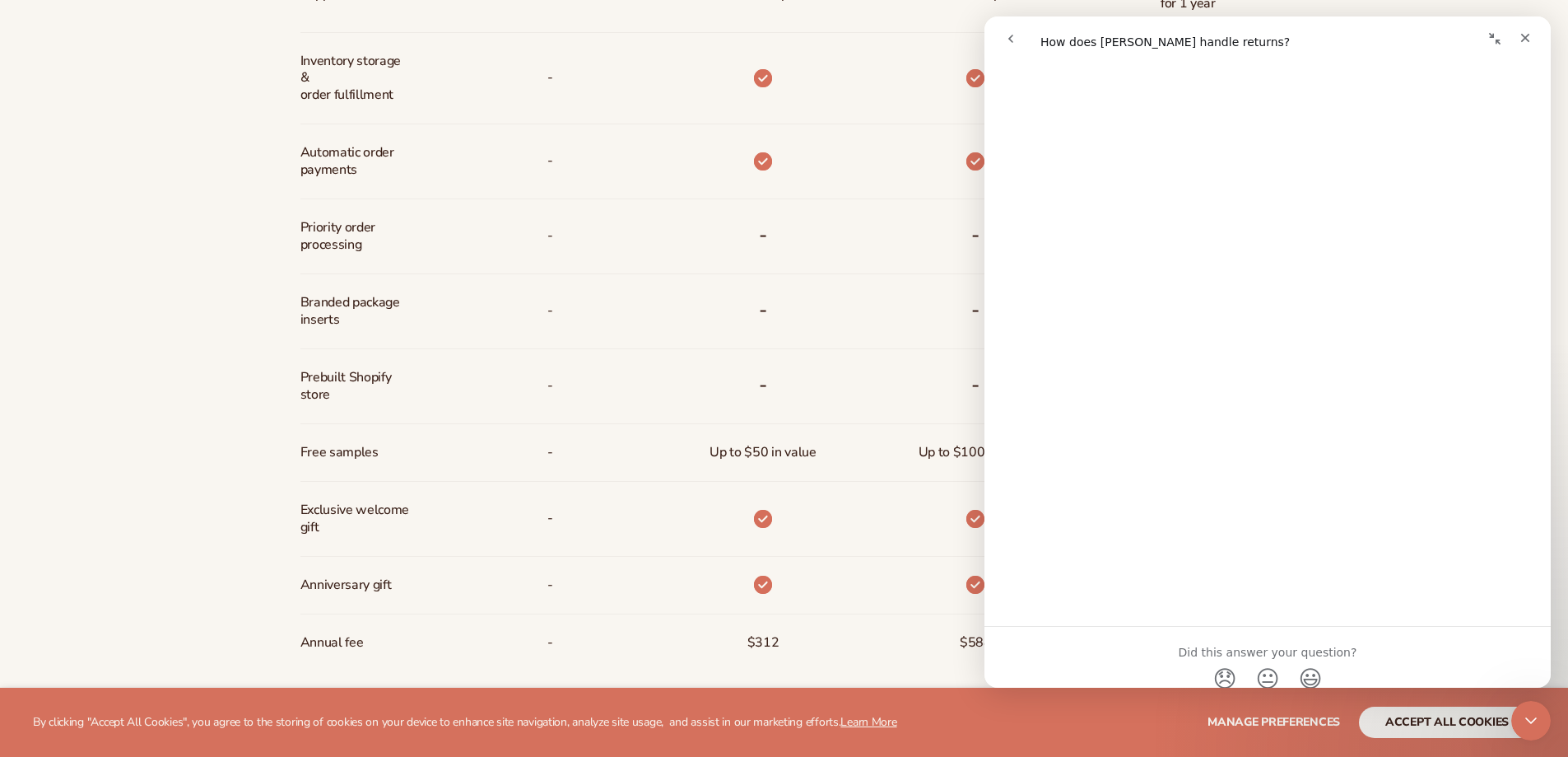
scroll to position [906, 0]
